Goal: Check status: Check status

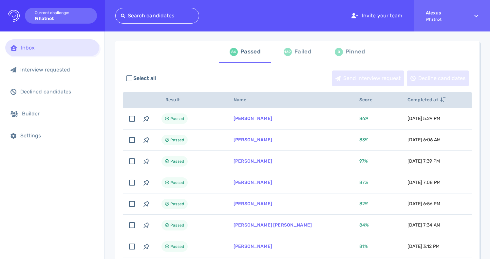
scroll to position [36, 0]
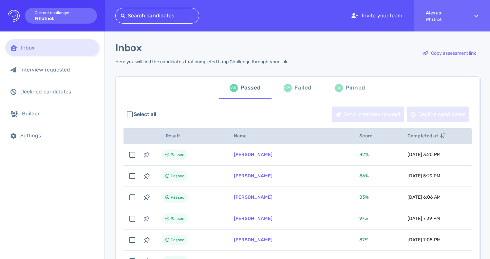
click at [294, 91] on div "Failed" at bounding box center [302, 88] width 17 height 10
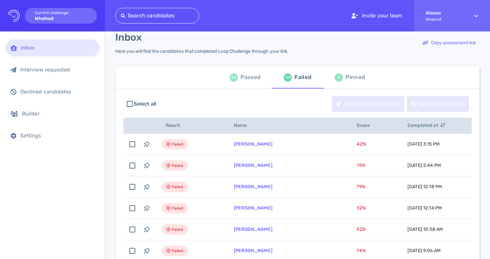
scroll to position [18, 0]
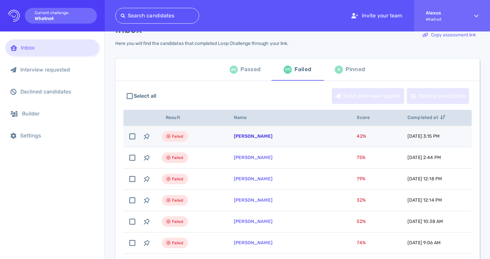
click at [254, 135] on link "[PERSON_NAME]" at bounding box center [253, 136] width 39 height 6
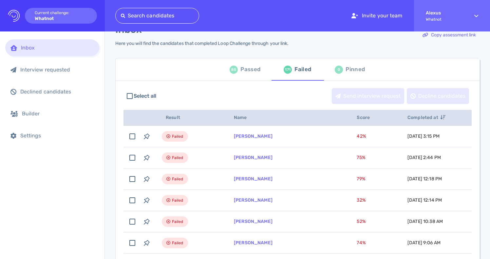
click at [244, 76] on div "85 Passed" at bounding box center [245, 69] width 31 height 18
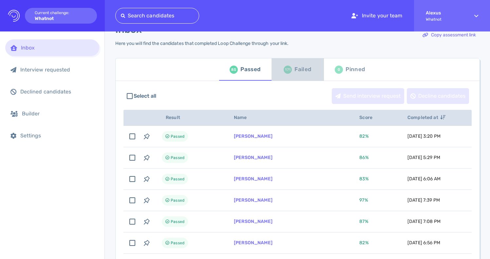
click at [296, 70] on div "Failed" at bounding box center [302, 70] width 17 height 10
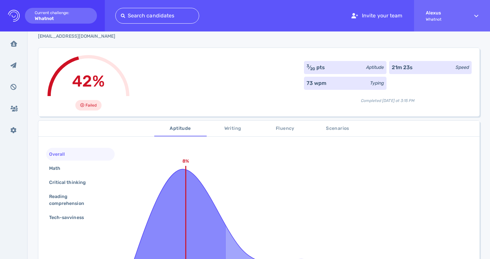
scroll to position [22, 0]
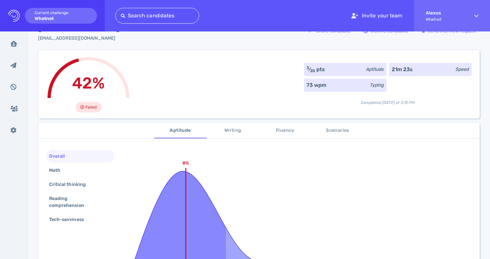
click at [321, 134] on span "Scenarios" at bounding box center [337, 130] width 45 height 8
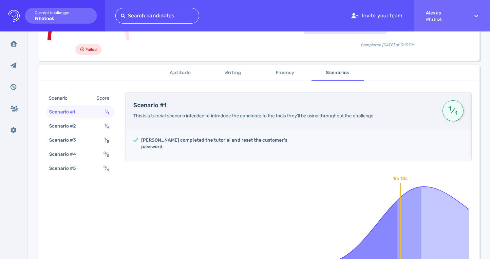
scroll to position [91, 0]
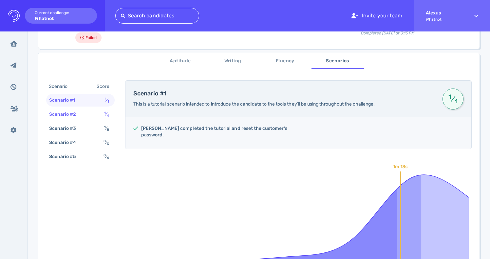
click at [107, 116] on sub "4" at bounding box center [108, 115] width 2 height 4
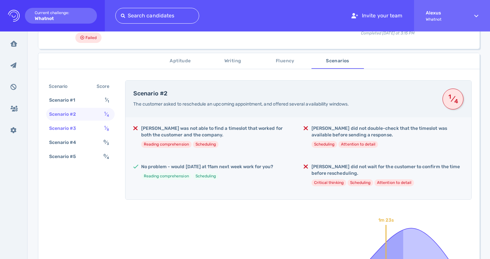
click at [102, 131] on div "Scenario #3 1 ⁄ 8" at bounding box center [80, 128] width 68 height 13
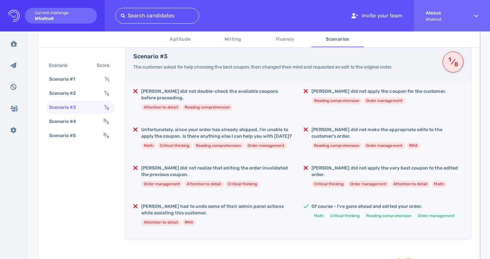
scroll to position [129, 0]
click at [105, 121] on sup "0" at bounding box center [105, 120] width 2 height 4
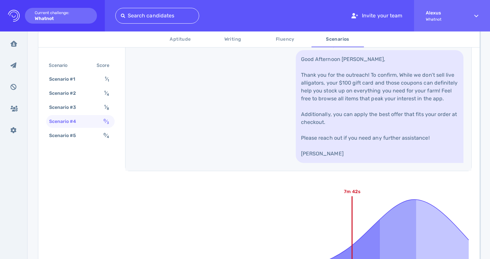
scroll to position [404, 0]
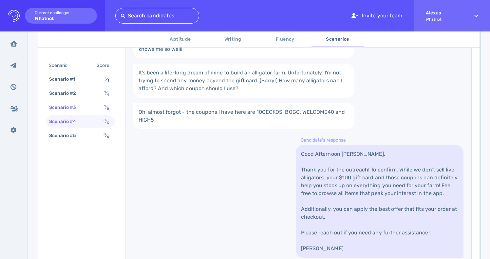
click at [107, 109] on sub "8" at bounding box center [108, 108] width 2 height 4
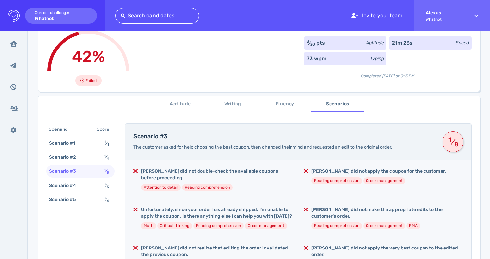
scroll to position [45, 0]
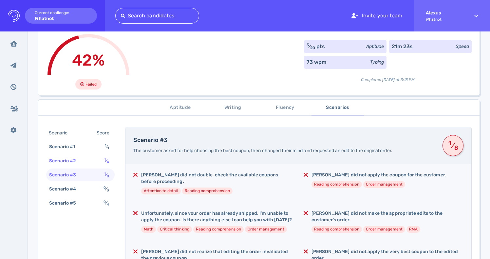
click at [109, 159] on div "1 ⁄ 4" at bounding box center [108, 160] width 10 height 9
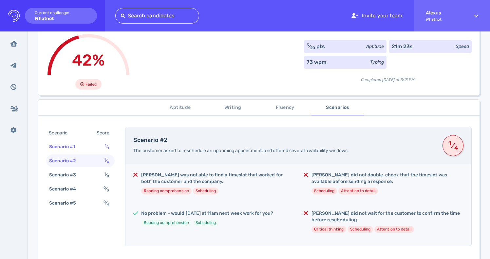
click at [108, 148] on sub "1" at bounding box center [108, 148] width 2 height 4
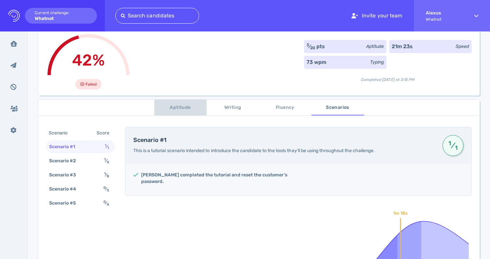
click at [180, 104] on span "Aptitude" at bounding box center [180, 108] width 45 height 8
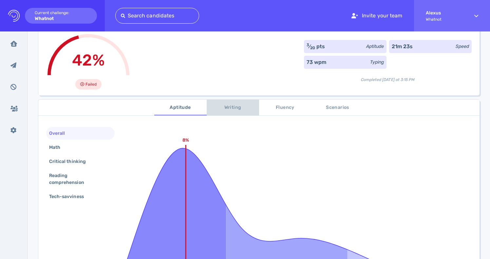
click at [227, 108] on span "Writing" at bounding box center [233, 108] width 45 height 8
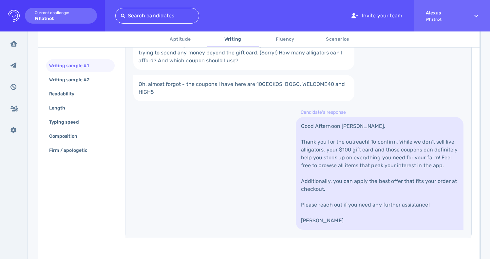
scroll to position [213, 0]
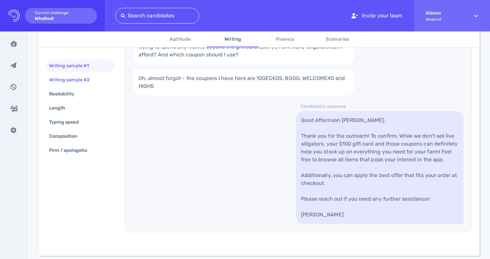
click at [87, 78] on div "Writing sample #2" at bounding box center [73, 79] width 50 height 9
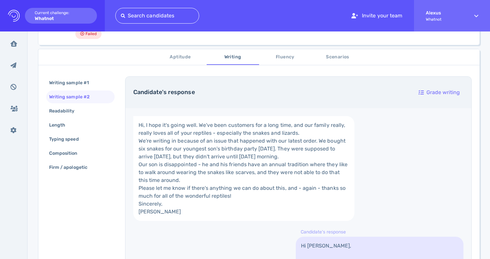
scroll to position [103, 0]
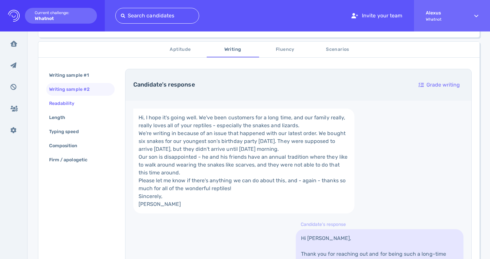
click at [78, 104] on div "Readability" at bounding box center [65, 103] width 35 height 9
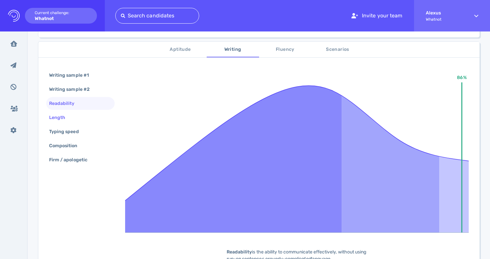
click at [67, 112] on div "Length" at bounding box center [80, 117] width 68 height 13
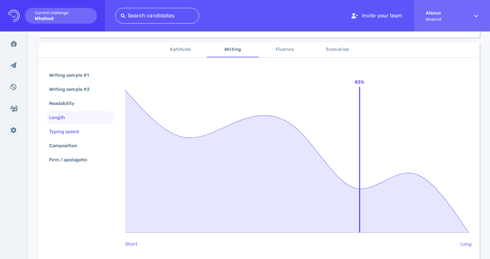
click at [66, 127] on div "Typing speed" at bounding box center [67, 131] width 39 height 9
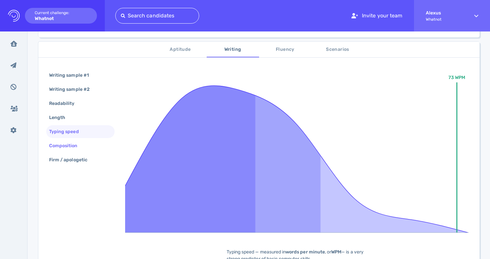
click at [68, 145] on div "Composition" at bounding box center [67, 145] width 38 height 9
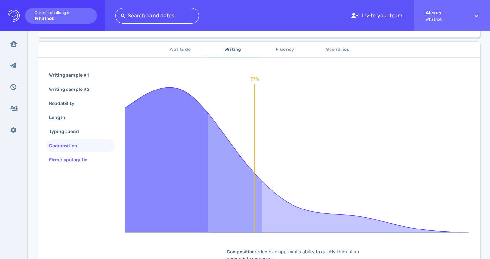
click at [71, 162] on div "Firm / apologetic" at bounding box center [71, 159] width 47 height 9
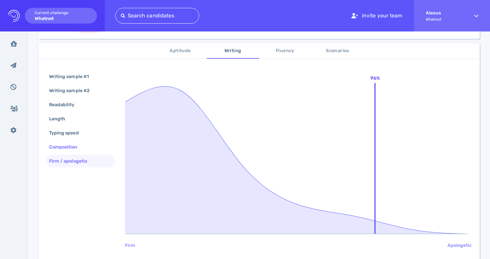
scroll to position [96, 0]
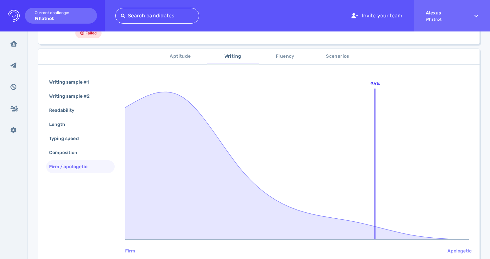
click at [287, 60] on span "Fluency" at bounding box center [285, 56] width 45 height 8
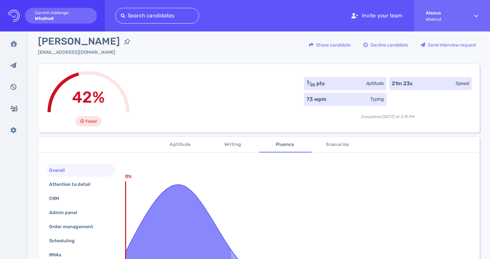
scroll to position [0, 0]
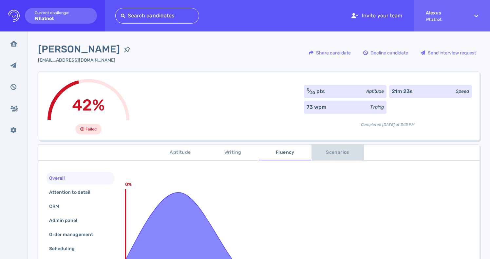
click at [328, 151] on span "Scenarios" at bounding box center [337, 152] width 45 height 8
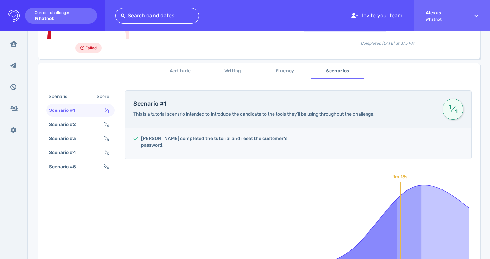
scroll to position [78, 0]
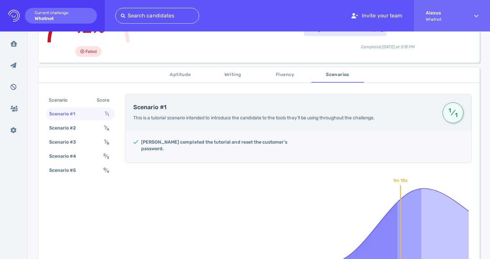
click at [279, 79] on span "Fluency" at bounding box center [285, 75] width 45 height 8
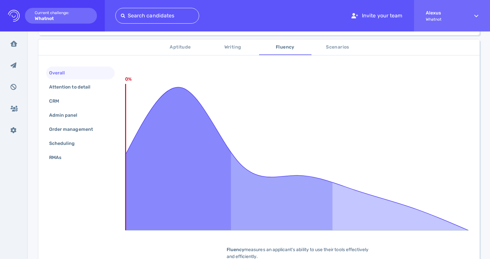
scroll to position [104, 0]
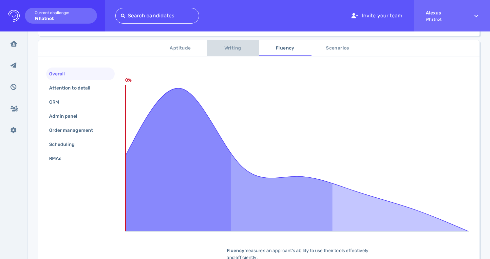
click at [234, 52] on span "Writing" at bounding box center [233, 48] width 45 height 8
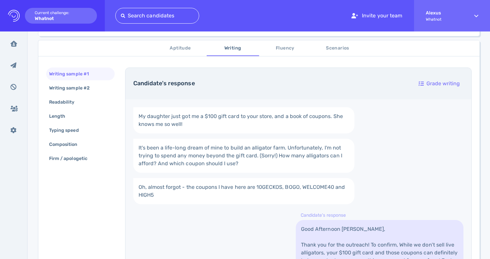
click at [186, 54] on button "Aptitude" at bounding box center [180, 48] width 52 height 16
